Goal: Ask a question

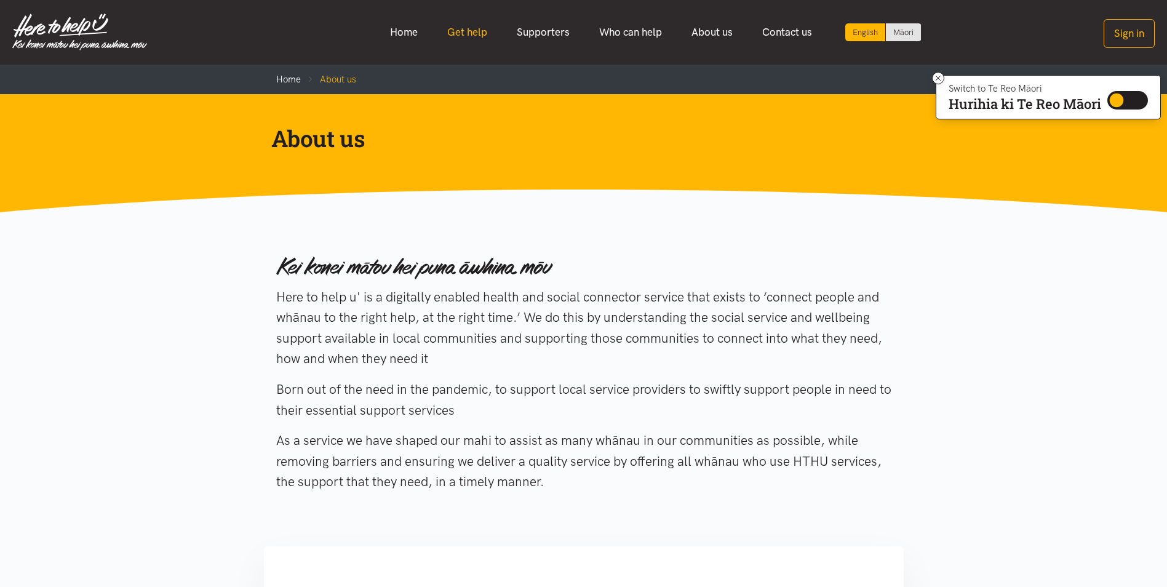
click at [465, 30] on link "Get help" at bounding box center [468, 32] width 70 height 26
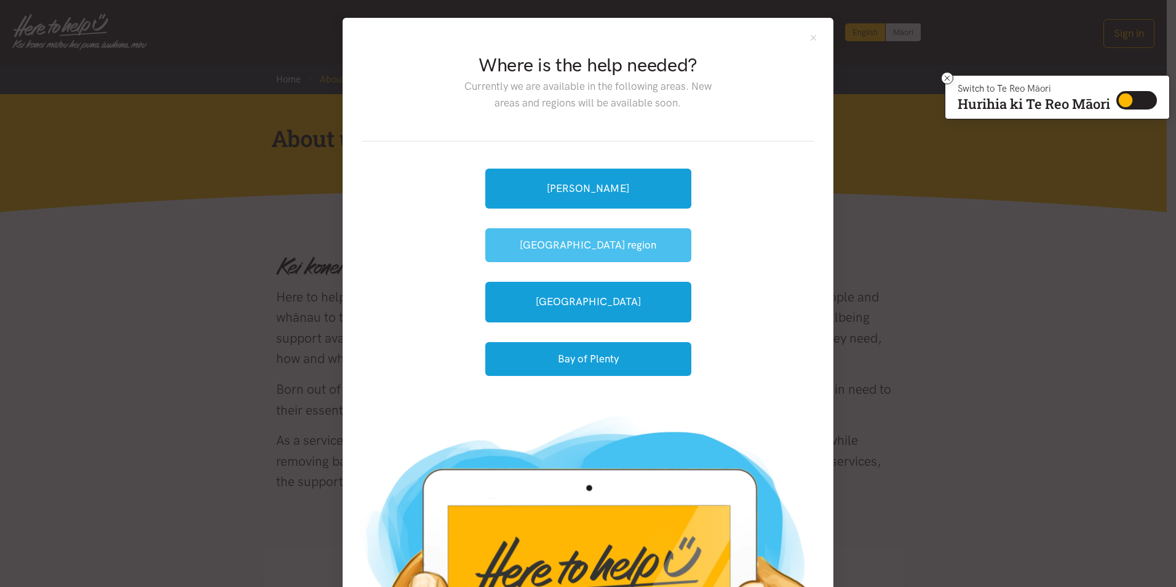
click at [569, 241] on button "[GEOGRAPHIC_DATA] region" at bounding box center [588, 245] width 206 height 34
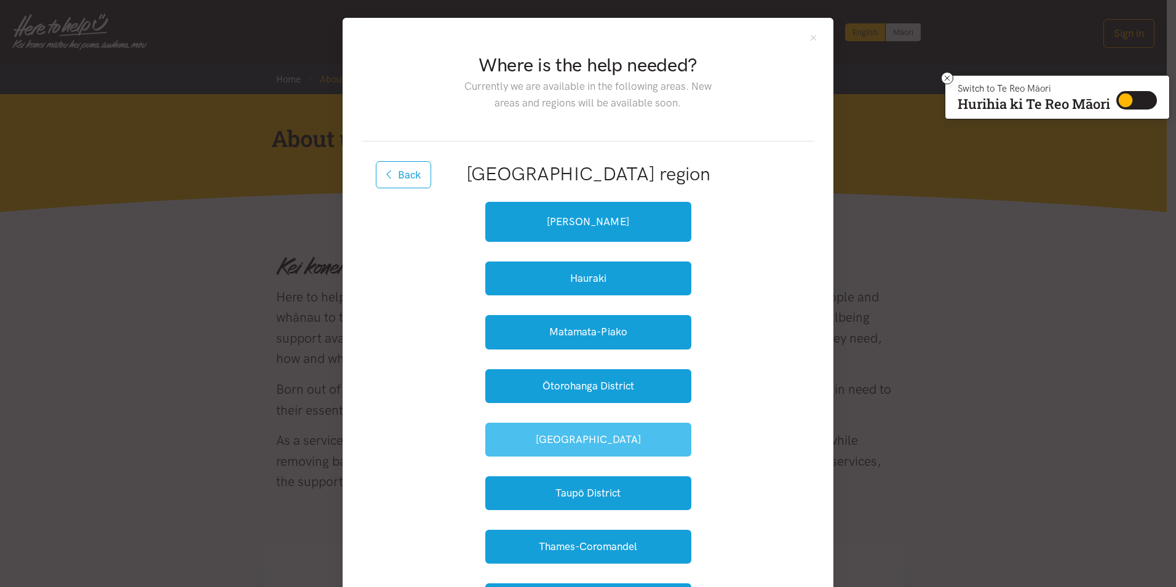
click at [561, 437] on button "[GEOGRAPHIC_DATA]" at bounding box center [588, 440] width 206 height 34
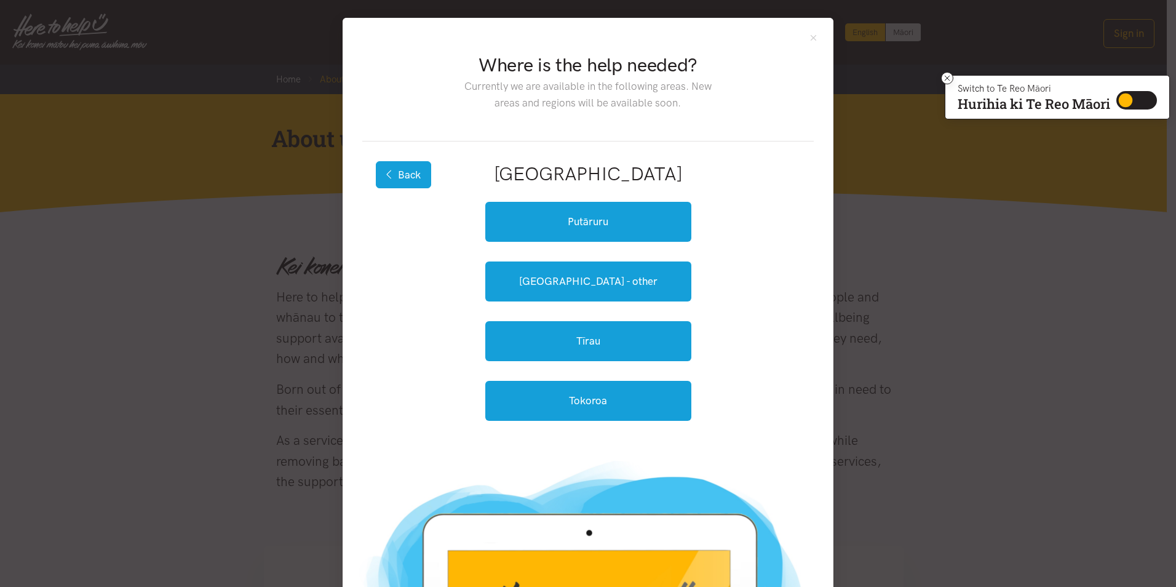
click at [386, 169] on icon "button" at bounding box center [389, 174] width 7 height 10
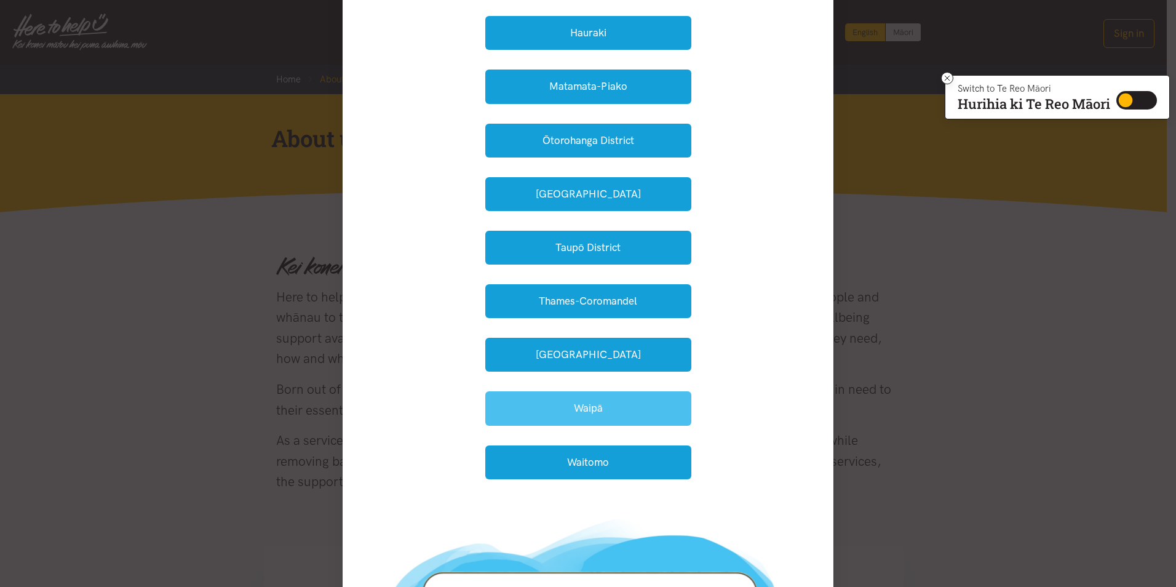
scroll to position [246, 0]
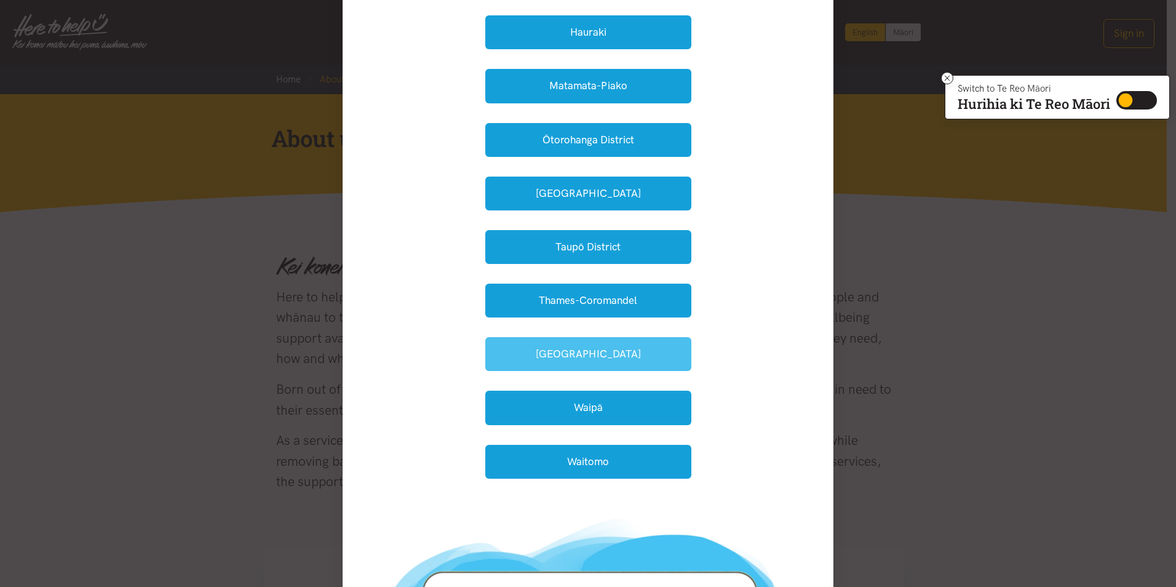
click at [572, 348] on button "[GEOGRAPHIC_DATA]" at bounding box center [588, 354] width 206 height 34
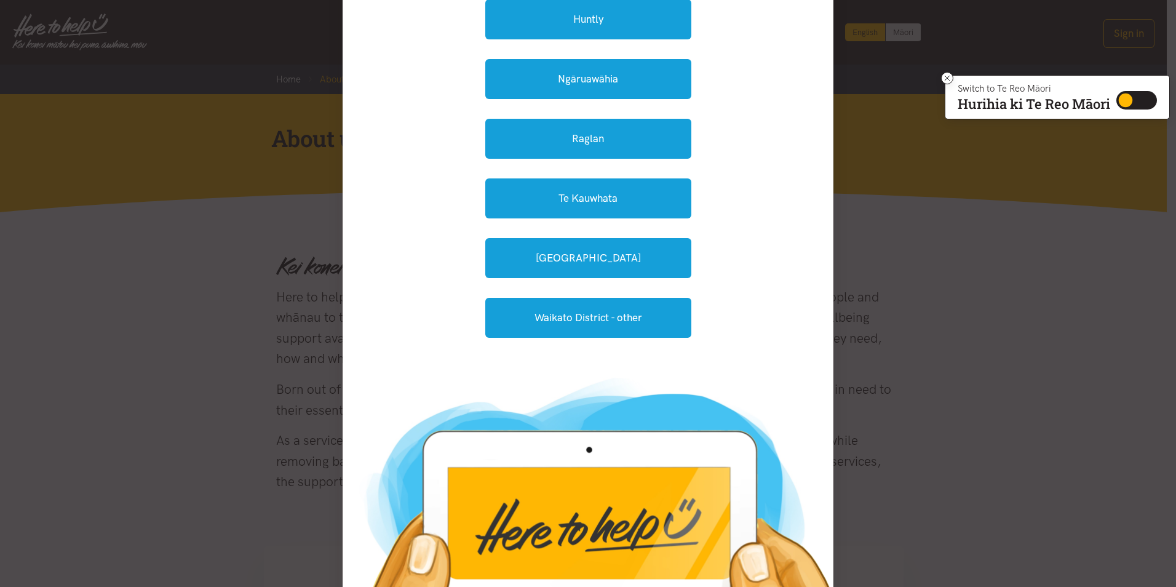
scroll to position [123, 0]
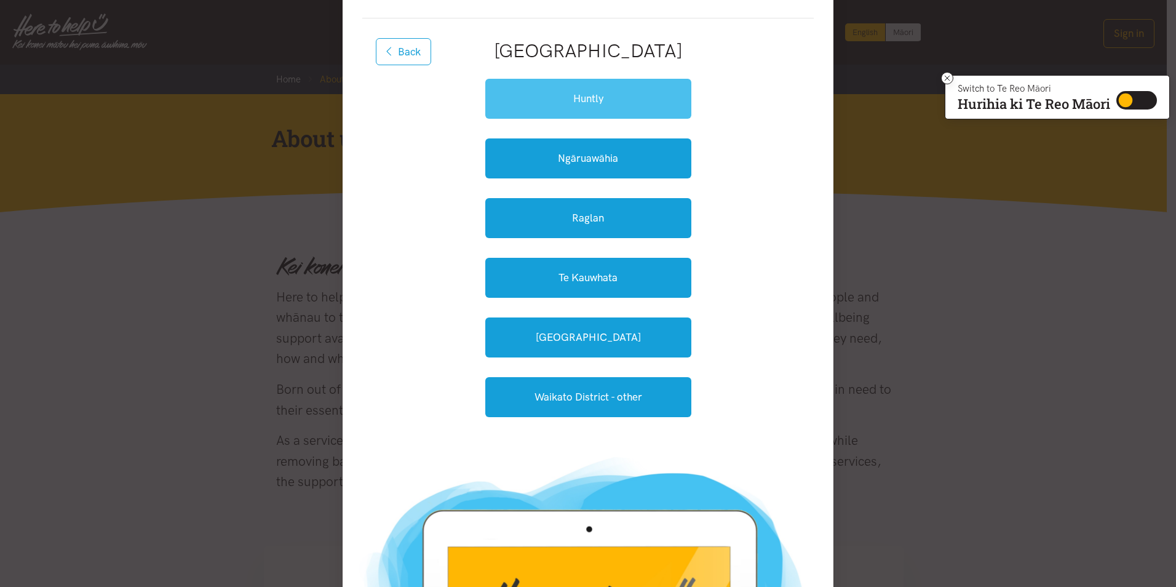
click at [582, 95] on link "Huntly" at bounding box center [588, 99] width 206 height 40
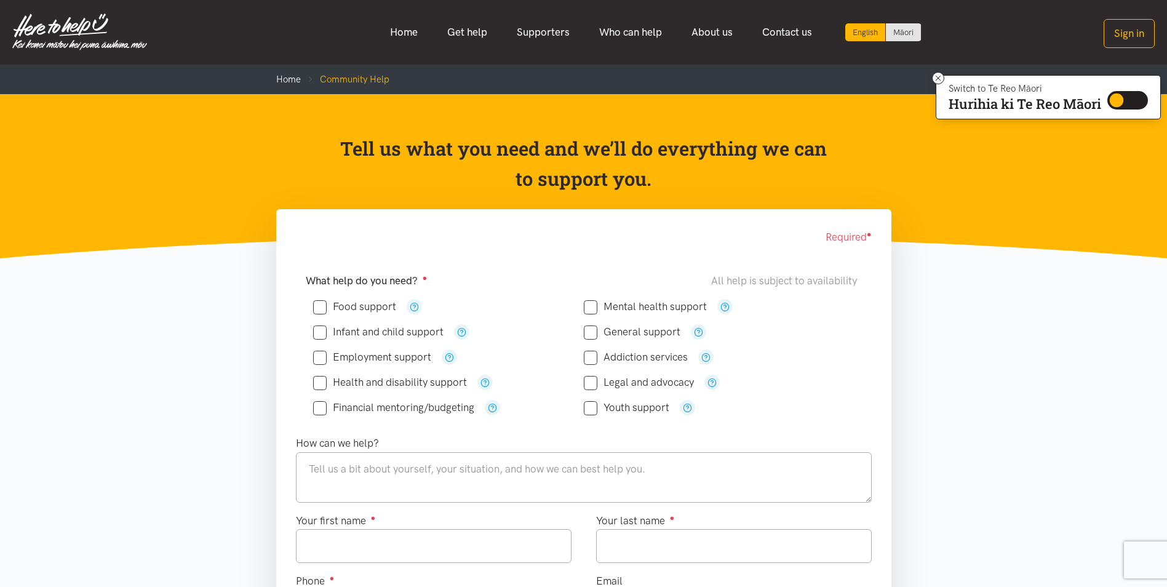
click at [319, 305] on input "Food support" at bounding box center [354, 306] width 83 height 10
checkbox input "true"
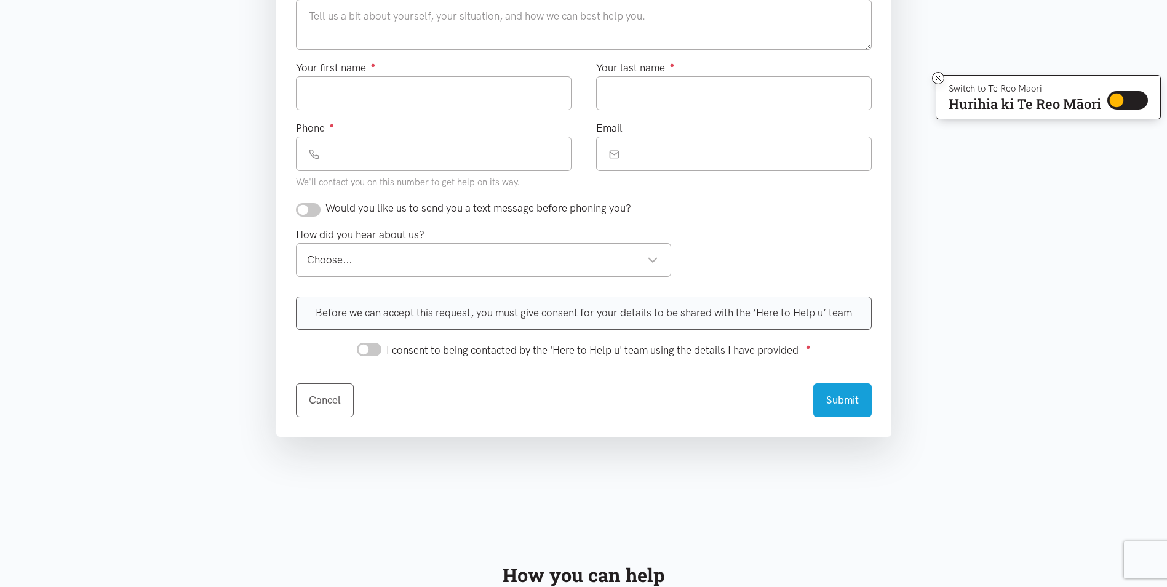
scroll to position [492, 0]
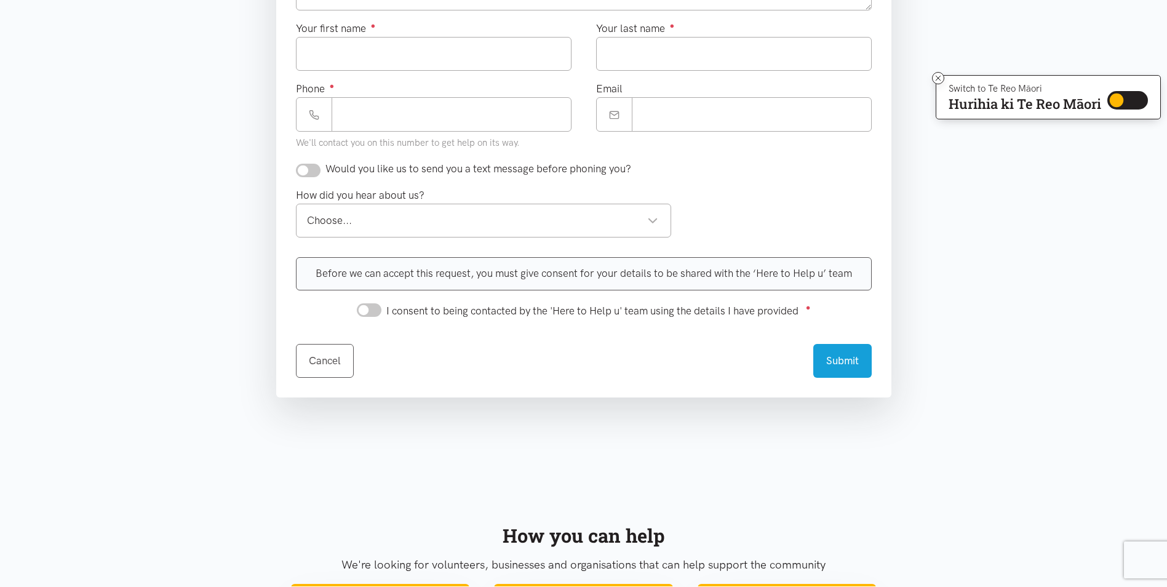
click at [653, 217] on div "Choose..." at bounding box center [483, 220] width 352 height 17
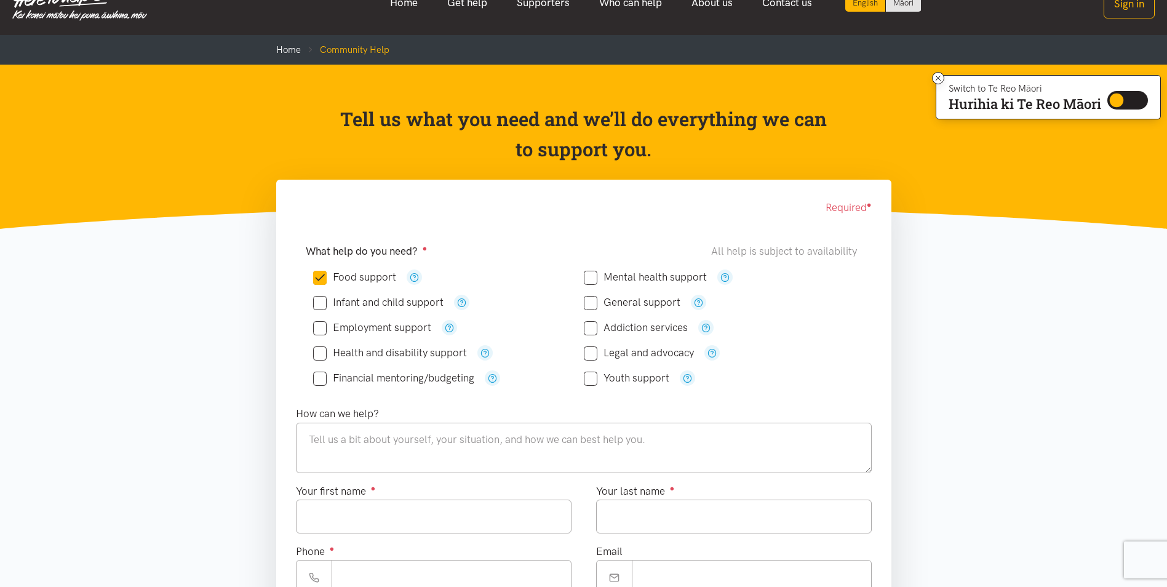
scroll to position [0, 0]
